Goal: Find contact information: Find contact information

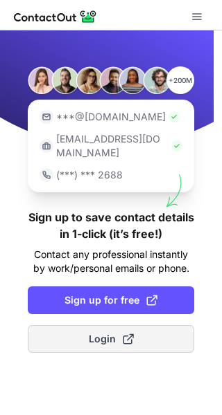
click at [96, 332] on span "Login" at bounding box center [111, 339] width 45 height 14
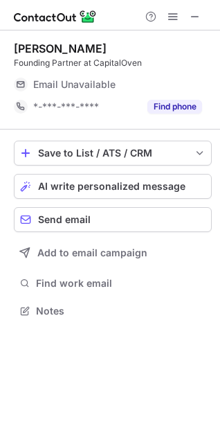
scroll to position [301, 220]
click at [197, 17] on span at bounding box center [195, 16] width 11 height 11
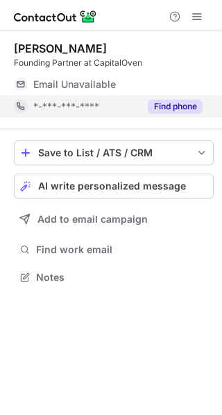
scroll to position [268, 222]
click at [170, 102] on button "Find phone" at bounding box center [174, 107] width 55 height 14
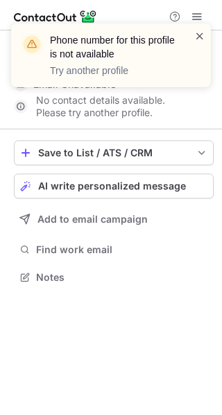
click at [199, 36] on span at bounding box center [199, 36] width 11 height 14
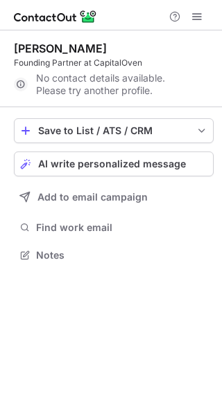
scroll to position [246, 222]
